Goal: Task Accomplishment & Management: Manage account settings

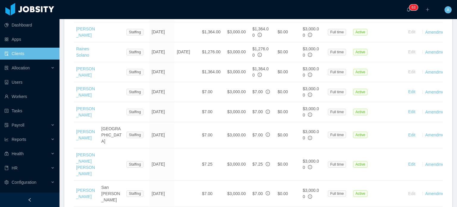
scroll to position [444, 0]
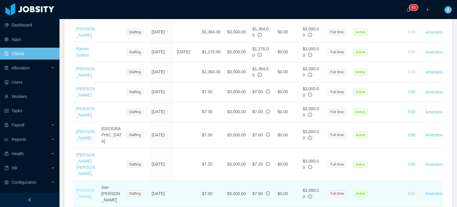
click at [85, 188] on link "[PERSON_NAME]" at bounding box center [85, 193] width 19 height 11
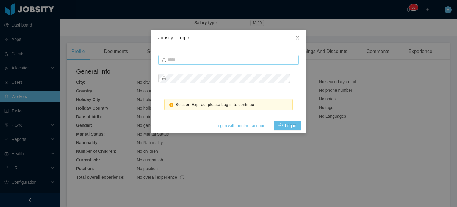
type input "**********"
click at [284, 126] on button "Log in" at bounding box center [287, 126] width 27 height 10
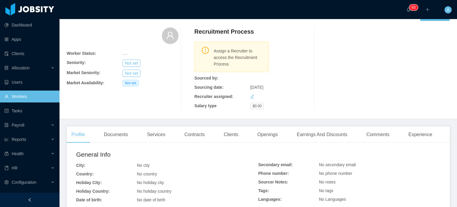
scroll to position [0, 0]
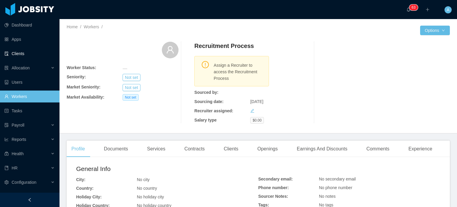
click at [21, 55] on link "Clients" at bounding box center [29, 54] width 50 height 12
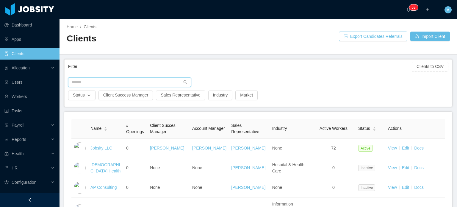
click at [87, 77] on input "text" at bounding box center [129, 82] width 123 height 10
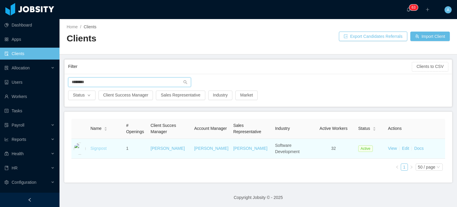
type input "********"
click at [100, 147] on link "Signpost" at bounding box center [99, 148] width 16 height 5
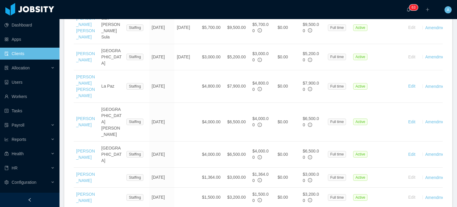
scroll to position [293, 0]
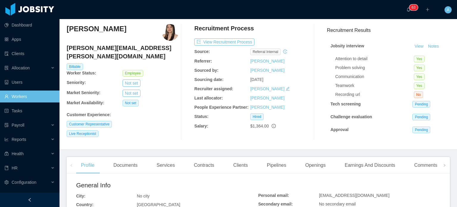
scroll to position [17, 0]
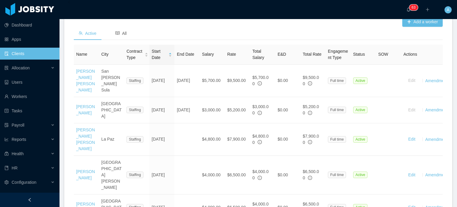
scroll to position [206, 0]
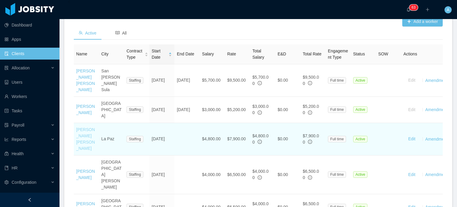
click at [87, 127] on link "[PERSON_NAME] [PERSON_NAME]" at bounding box center [85, 139] width 19 height 24
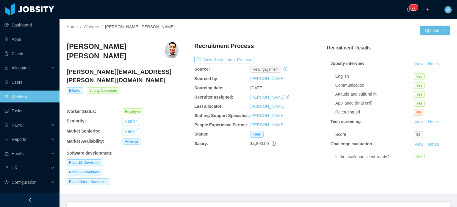
click at [117, 68] on h4 "[PERSON_NAME][EMAIL_ADDRESS][PERSON_NAME][DOMAIN_NAME]" at bounding box center [123, 76] width 112 height 17
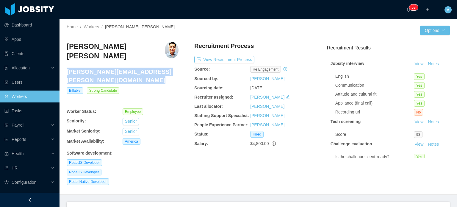
click at [117, 68] on h4 "[PERSON_NAME][EMAIL_ADDRESS][PERSON_NAME][DOMAIN_NAME]" at bounding box center [123, 76] width 112 height 17
copy h4 "[PERSON_NAME][EMAIL_ADDRESS][PERSON_NAME][DOMAIN_NAME]"
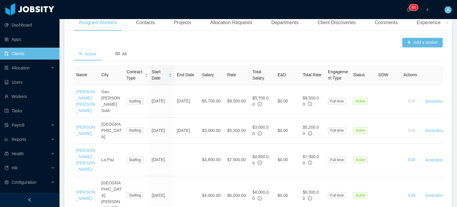
scroll to position [181, 0]
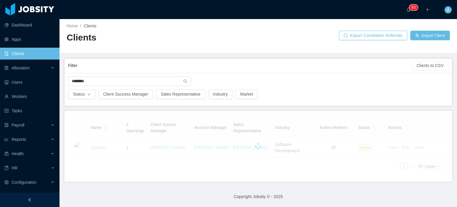
scroll to position [0, 0]
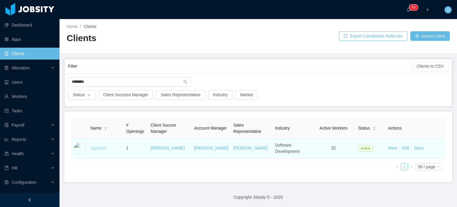
click at [99, 149] on link "Signpost" at bounding box center [99, 148] width 16 height 5
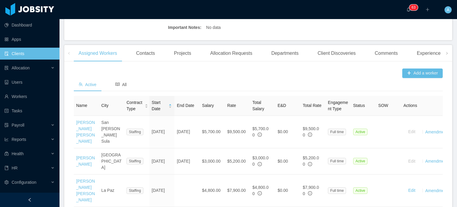
scroll to position [157, 0]
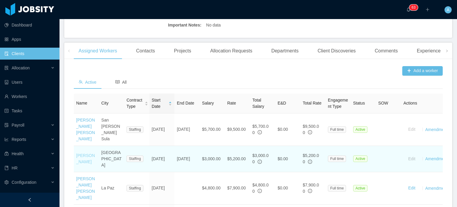
click at [83, 153] on link "[PERSON_NAME]" at bounding box center [85, 158] width 19 height 11
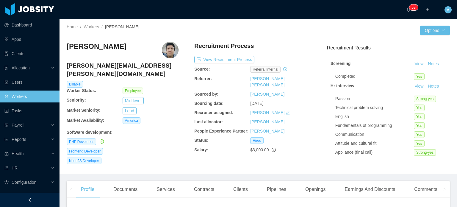
click at [104, 65] on h4 "[PERSON_NAME][EMAIL_ADDRESS][PERSON_NAME][DOMAIN_NAME]" at bounding box center [123, 69] width 112 height 17
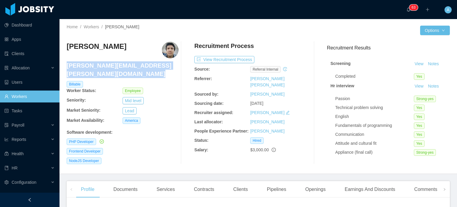
click at [104, 65] on h4 "[PERSON_NAME][EMAIL_ADDRESS][PERSON_NAME][DOMAIN_NAME]" at bounding box center [123, 69] width 112 height 17
copy h4 "[PERSON_NAME][EMAIL_ADDRESS][PERSON_NAME][DOMAIN_NAME]"
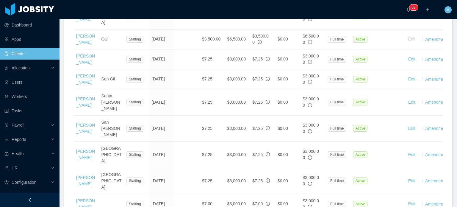
scroll to position [668, 0]
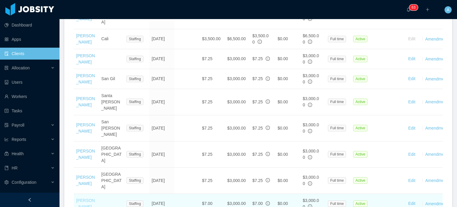
click at [81, 198] on link "[PERSON_NAME]" at bounding box center [85, 203] width 19 height 11
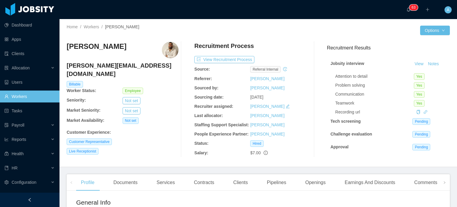
click at [99, 68] on h4 "[PERSON_NAME][EMAIL_ADDRESS][DOMAIN_NAME]" at bounding box center [123, 69] width 112 height 17
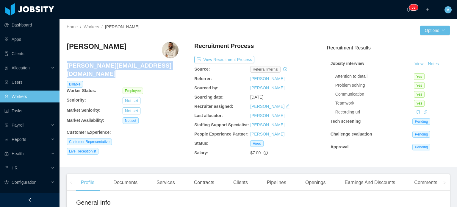
click at [99, 68] on h4 "[PERSON_NAME][EMAIL_ADDRESS][DOMAIN_NAME]" at bounding box center [123, 69] width 112 height 17
copy h4 "[PERSON_NAME][EMAIL_ADDRESS][DOMAIN_NAME]"
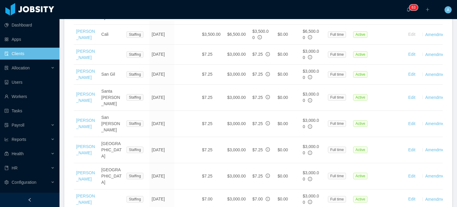
scroll to position [675, 0]
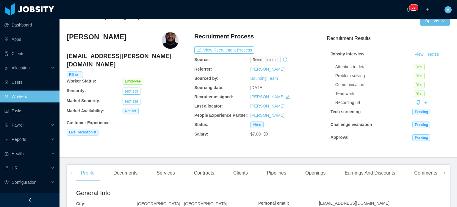
scroll to position [9, 0]
click at [91, 57] on h4 "[EMAIL_ADDRESS][PERSON_NAME][DOMAIN_NAME]" at bounding box center [123, 60] width 112 height 17
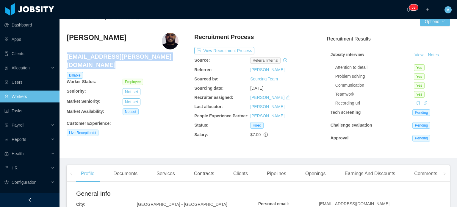
click at [91, 57] on h4 "[EMAIL_ADDRESS][PERSON_NAME][DOMAIN_NAME]" at bounding box center [123, 60] width 112 height 17
copy h4 "[EMAIL_ADDRESS][PERSON_NAME][DOMAIN_NAME]"
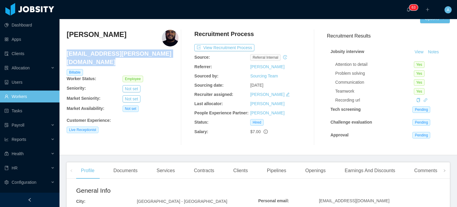
scroll to position [12, 0]
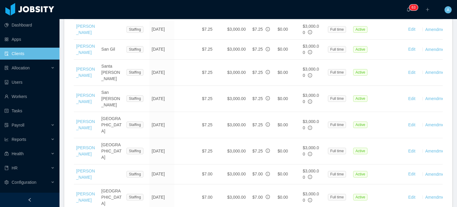
scroll to position [698, 0]
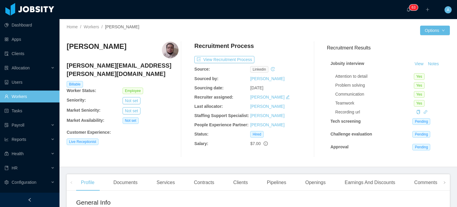
click at [102, 68] on h4 "[PERSON_NAME][EMAIL_ADDRESS][PERSON_NAME][DOMAIN_NAME]" at bounding box center [123, 69] width 112 height 17
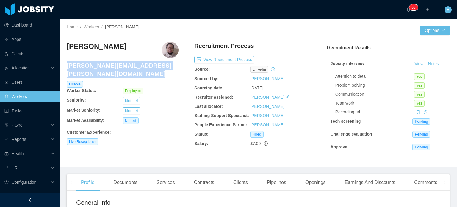
click at [102, 68] on h4 "[PERSON_NAME][EMAIL_ADDRESS][PERSON_NAME][DOMAIN_NAME]" at bounding box center [123, 69] width 112 height 17
copy h4 "[PERSON_NAME][EMAIL_ADDRESS][PERSON_NAME][DOMAIN_NAME]"
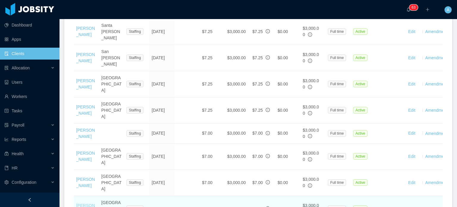
click at [85, 203] on link "[PERSON_NAME]" at bounding box center [85, 208] width 19 height 11
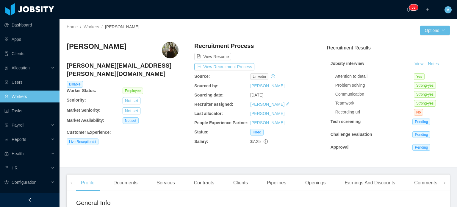
click at [94, 66] on h4 "[PERSON_NAME][EMAIL_ADDRESS][PERSON_NAME][DOMAIN_NAME]" at bounding box center [123, 69] width 112 height 17
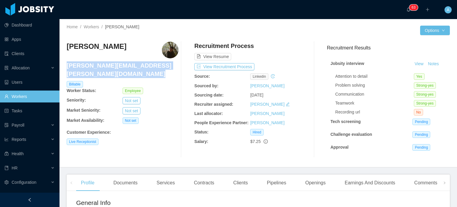
click at [94, 66] on h4 "[PERSON_NAME][EMAIL_ADDRESS][PERSON_NAME][DOMAIN_NAME]" at bounding box center [123, 69] width 112 height 17
copy h4 "[PERSON_NAME][EMAIL_ADDRESS][PERSON_NAME][DOMAIN_NAME]"
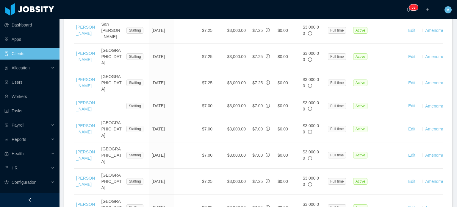
scroll to position [780, 0]
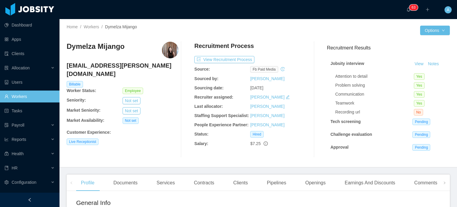
click at [118, 63] on h4 "[EMAIL_ADDRESS][PERSON_NAME][DOMAIN_NAME]" at bounding box center [123, 69] width 112 height 17
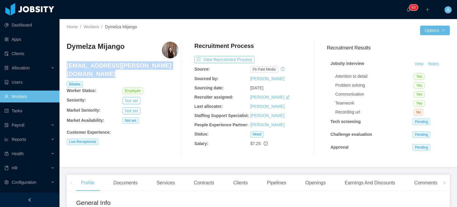
click at [118, 63] on h4 "[EMAIL_ADDRESS][PERSON_NAME][DOMAIN_NAME]" at bounding box center [123, 69] width 112 height 17
copy h4 "[EMAIL_ADDRESS][PERSON_NAME][DOMAIN_NAME]"
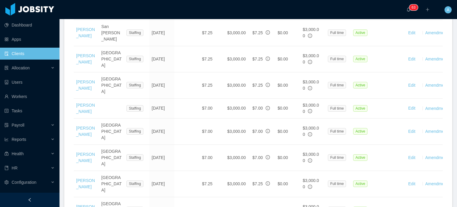
scroll to position [765, 0]
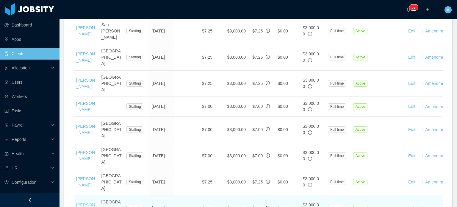
click at [83, 203] on link "[PERSON_NAME]" at bounding box center [85, 208] width 19 height 11
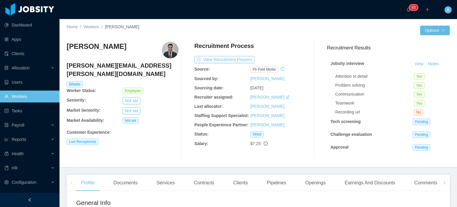
click at [115, 63] on h4 "[PERSON_NAME][EMAIL_ADDRESS][PERSON_NAME][DOMAIN_NAME]" at bounding box center [123, 69] width 112 height 17
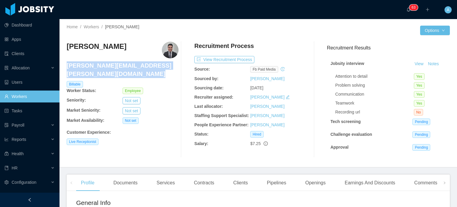
click at [115, 63] on h4 "[PERSON_NAME][EMAIL_ADDRESS][PERSON_NAME][DOMAIN_NAME]" at bounding box center [123, 69] width 112 height 17
copy h4 "[PERSON_NAME][EMAIL_ADDRESS][PERSON_NAME][DOMAIN_NAME]"
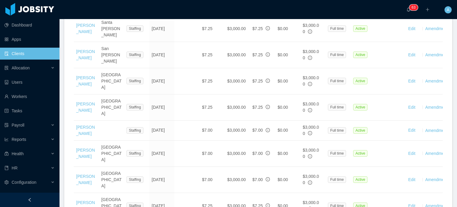
scroll to position [745, 0]
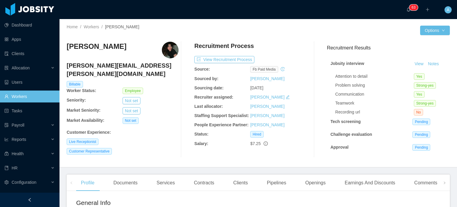
click at [118, 67] on h4 "[PERSON_NAME][EMAIL_ADDRESS][PERSON_NAME][DOMAIN_NAME]" at bounding box center [123, 69] width 112 height 17
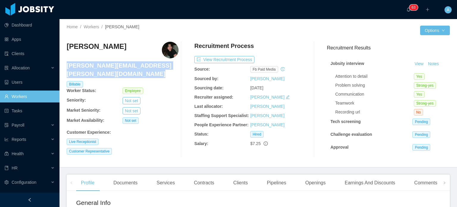
click at [118, 67] on h4 "[PERSON_NAME][EMAIL_ADDRESS][PERSON_NAME][DOMAIN_NAME]" at bounding box center [123, 69] width 112 height 17
copy h4 "[PERSON_NAME][EMAIL_ADDRESS][PERSON_NAME][DOMAIN_NAME]"
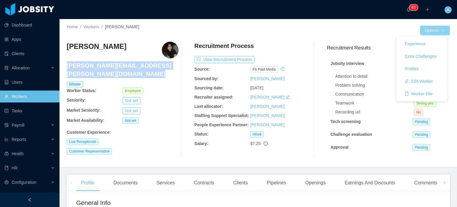
click at [442, 32] on button "Options" at bounding box center [436, 31] width 30 height 10
click at [415, 80] on button "Edit Worker" at bounding box center [419, 82] width 38 height 10
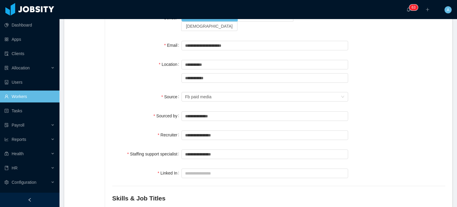
scroll to position [84, 0]
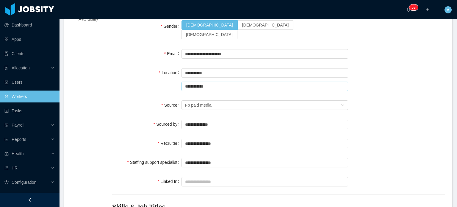
drag, startPoint x: 234, startPoint y: 76, endPoint x: 179, endPoint y: 76, distance: 55.1
click at [179, 76] on div "**********" at bounding box center [278, 79] width 333 height 25
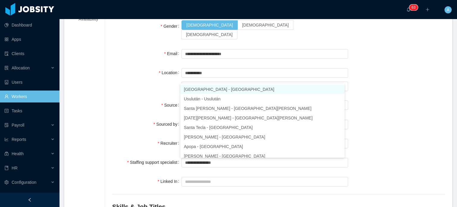
click at [380, 83] on div "**********" at bounding box center [278, 79] width 333 height 25
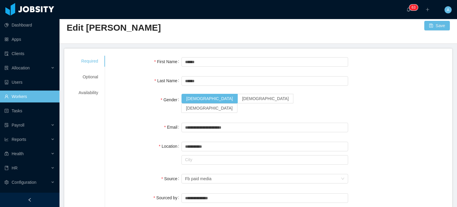
scroll to position [0, 0]
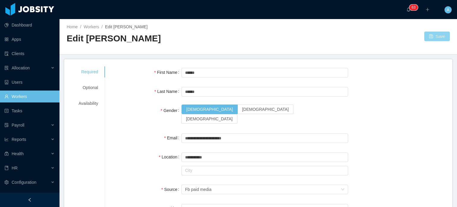
click at [431, 37] on button "Save" at bounding box center [438, 37] width 26 height 10
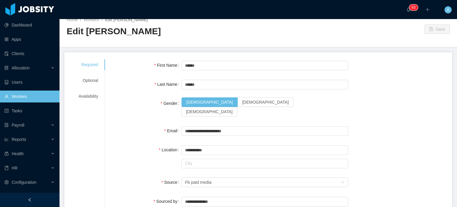
scroll to position [7, 0]
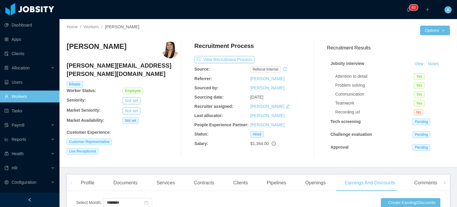
scroll to position [148, 0]
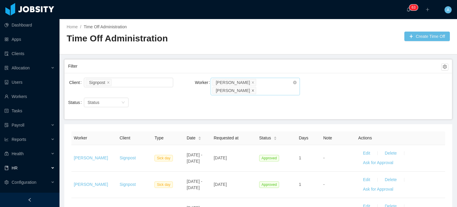
click at [255, 88] on span at bounding box center [253, 90] width 3 height 5
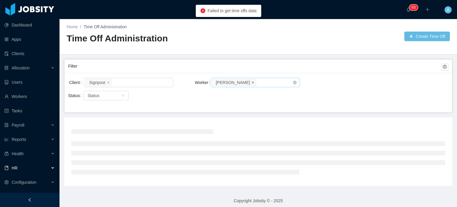
click at [252, 81] on icon "icon: close" at bounding box center [253, 82] width 3 height 3
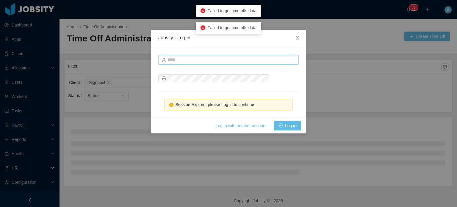
type input "**********"
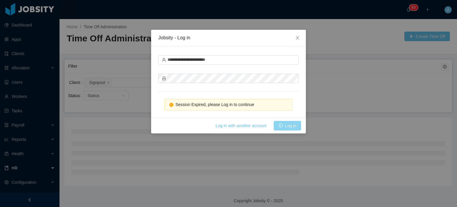
click at [293, 128] on button "Log in" at bounding box center [287, 126] width 27 height 10
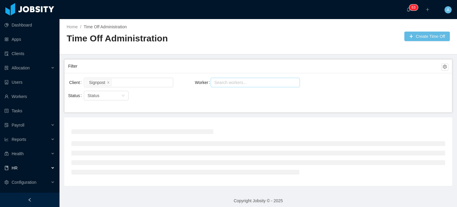
click at [237, 81] on div "Search workers..." at bounding box center [252, 83] width 77 height 6
paste input "**********"
type input "*"
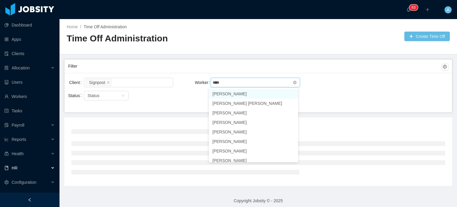
type input "*****"
click at [236, 120] on li "[PERSON_NAME]" at bounding box center [253, 123] width 89 height 10
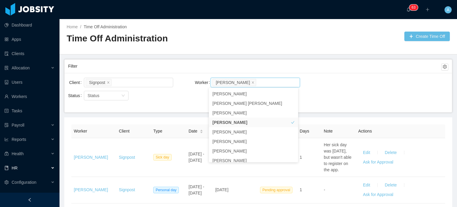
click at [319, 79] on div "Client Signpost Worker Search workers... Daniela Torres" at bounding box center [258, 86] width 381 height 19
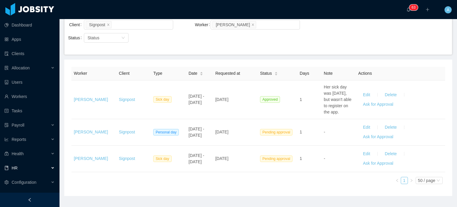
scroll to position [58, 0]
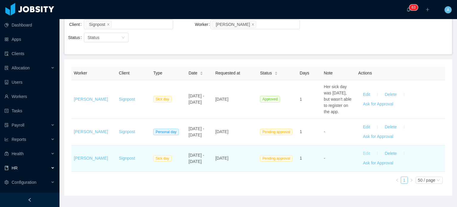
click at [365, 154] on button "Edit" at bounding box center [367, 154] width 17 height 10
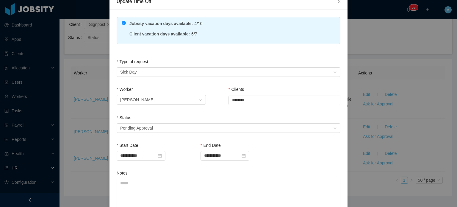
scroll to position [39, 0]
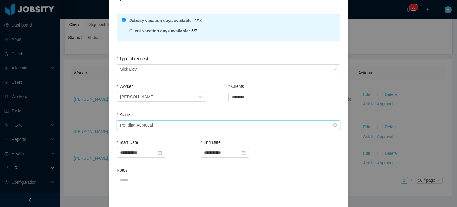
click at [202, 126] on div "Select status Pending Approval" at bounding box center [226, 125] width 213 height 9
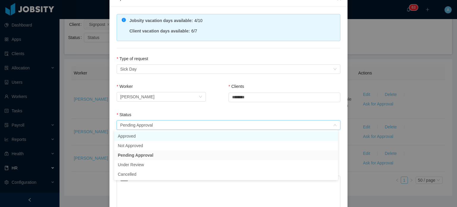
click at [160, 136] on li "Approved" at bounding box center [226, 136] width 224 height 10
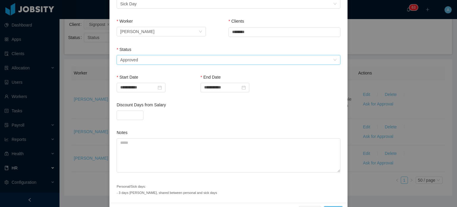
scroll to position [122, 0]
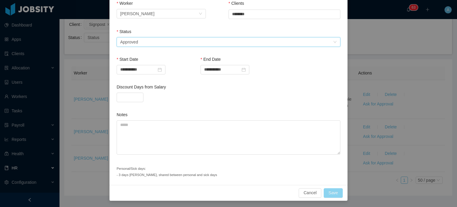
click at [329, 188] on button "Save" at bounding box center [333, 193] width 19 height 10
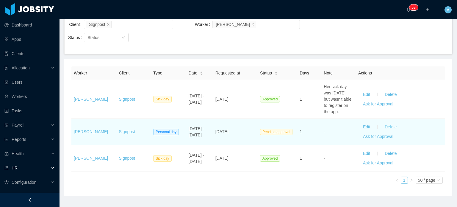
click at [382, 127] on button "Delete" at bounding box center [390, 127] width 21 height 10
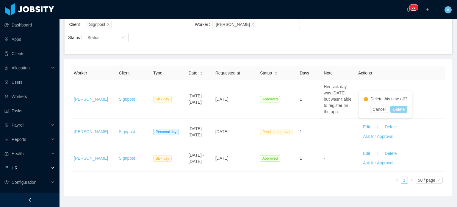
click at [400, 111] on button "Delete" at bounding box center [399, 109] width 17 height 7
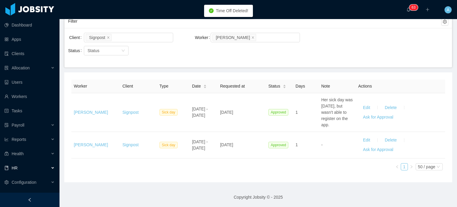
click at [299, 175] on div "Worker Client Type Date Requested at Status Days Note Actions Daniela Torres Si…" at bounding box center [258, 127] width 388 height 110
